Goal: Transaction & Acquisition: Download file/media

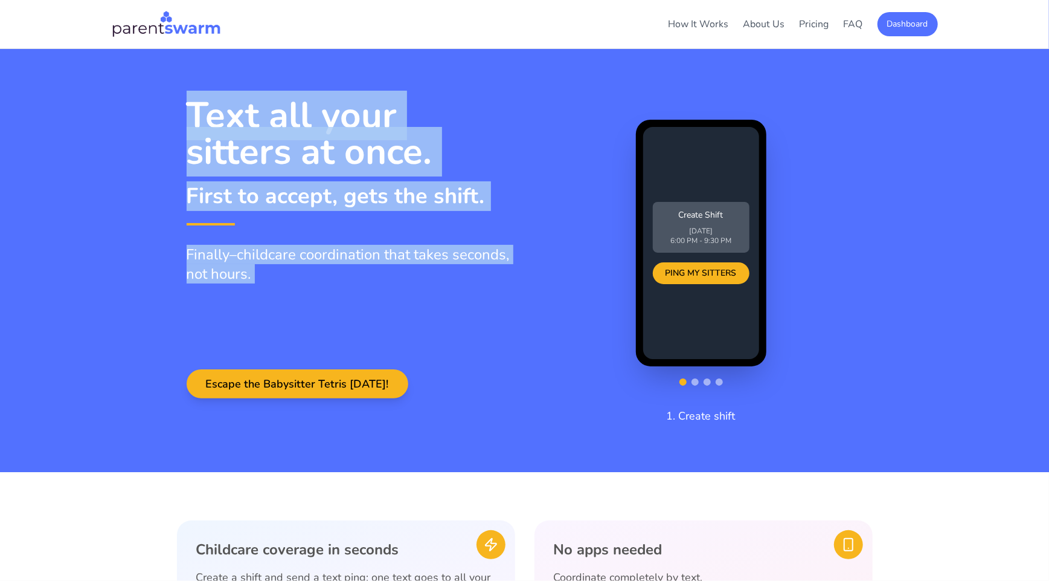
drag, startPoint x: 181, startPoint y: 103, endPoint x: 264, endPoint y: 292, distance: 206.4
click at [264, 292] on div "Text all your sitters at once. First to accept, gets the shift. Finally–childca…" at bounding box center [525, 247] width 696 height 301
copy div "Text all your sitters at once. First to accept, gets the shift. Finally–childca…"
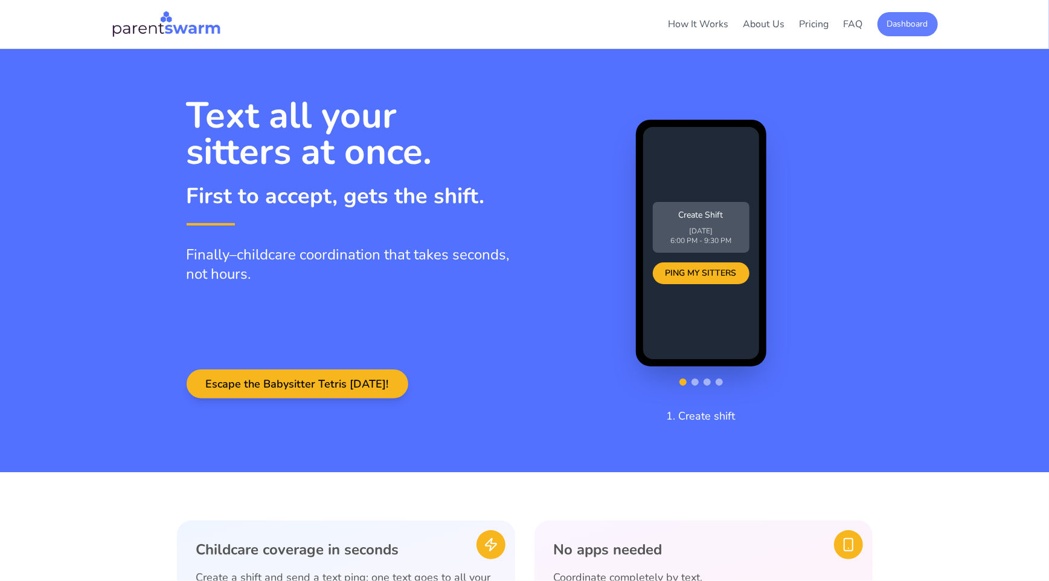
click at [916, 33] on button "Dashboard" at bounding box center [908, 24] width 60 height 24
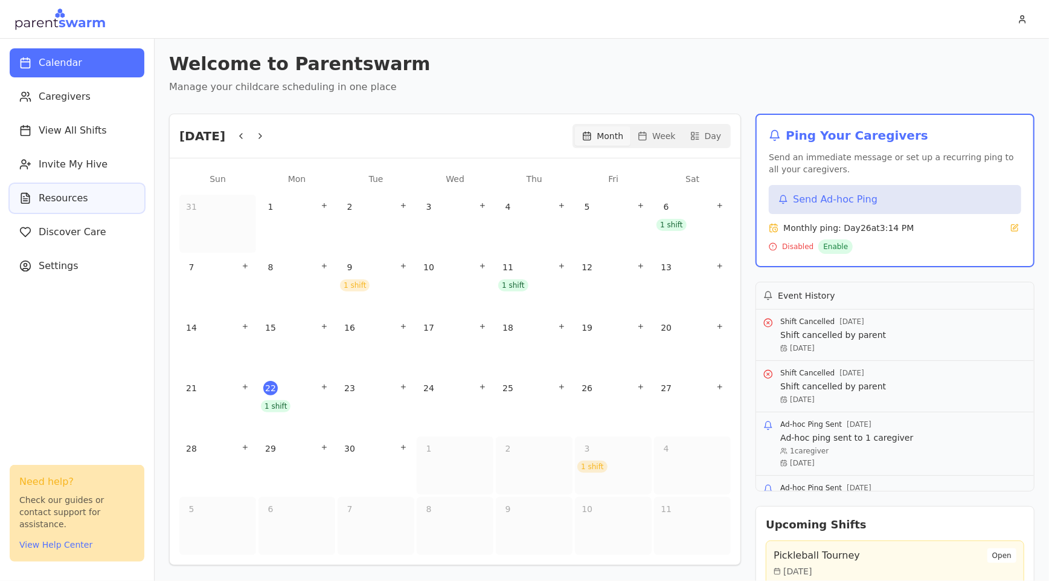
click at [72, 188] on button "Resources" at bounding box center [77, 198] width 135 height 29
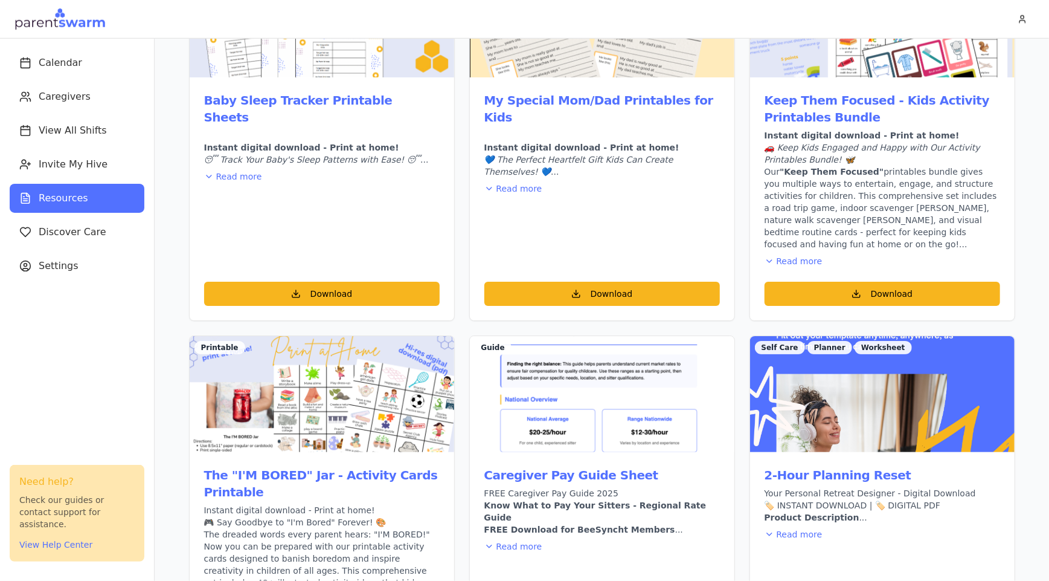
scroll to position [1415, 0]
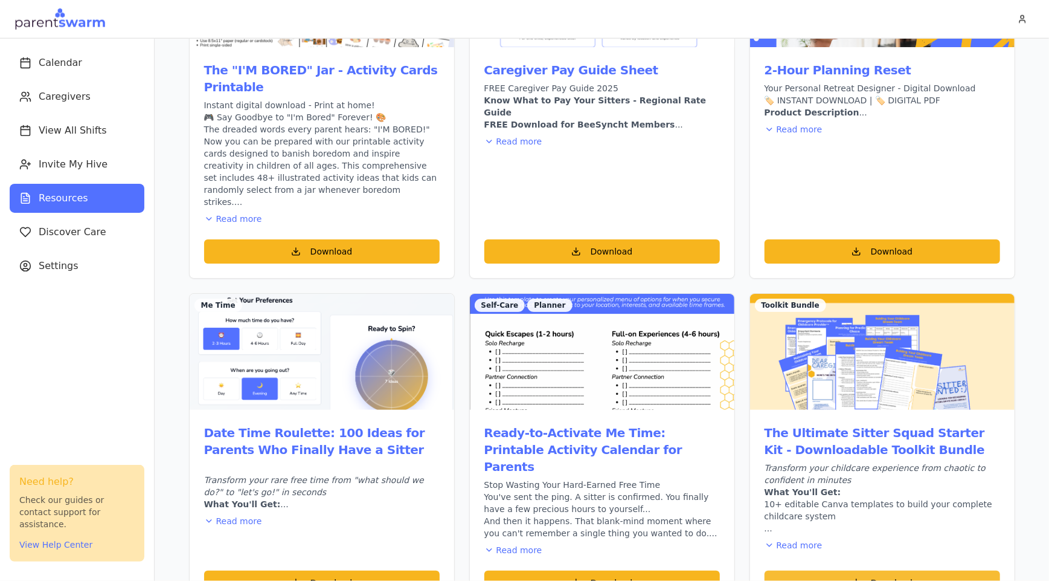
click at [866, 570] on button "Download" at bounding box center [883, 582] width 236 height 24
